Goal: Find specific page/section: Find specific page/section

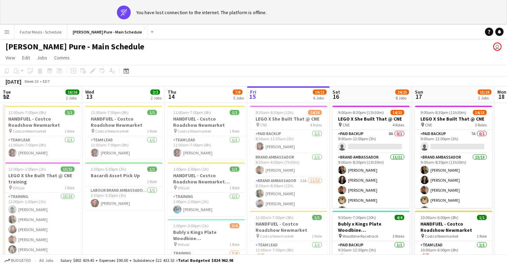
scroll to position [0, 165]
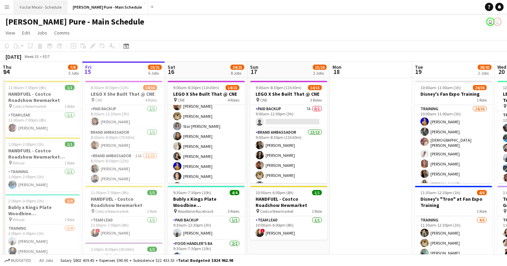
click at [49, 2] on button "Factor Meals - Schedule Close" at bounding box center [40, 6] width 53 height 13
